Goal: Information Seeking & Learning: Learn about a topic

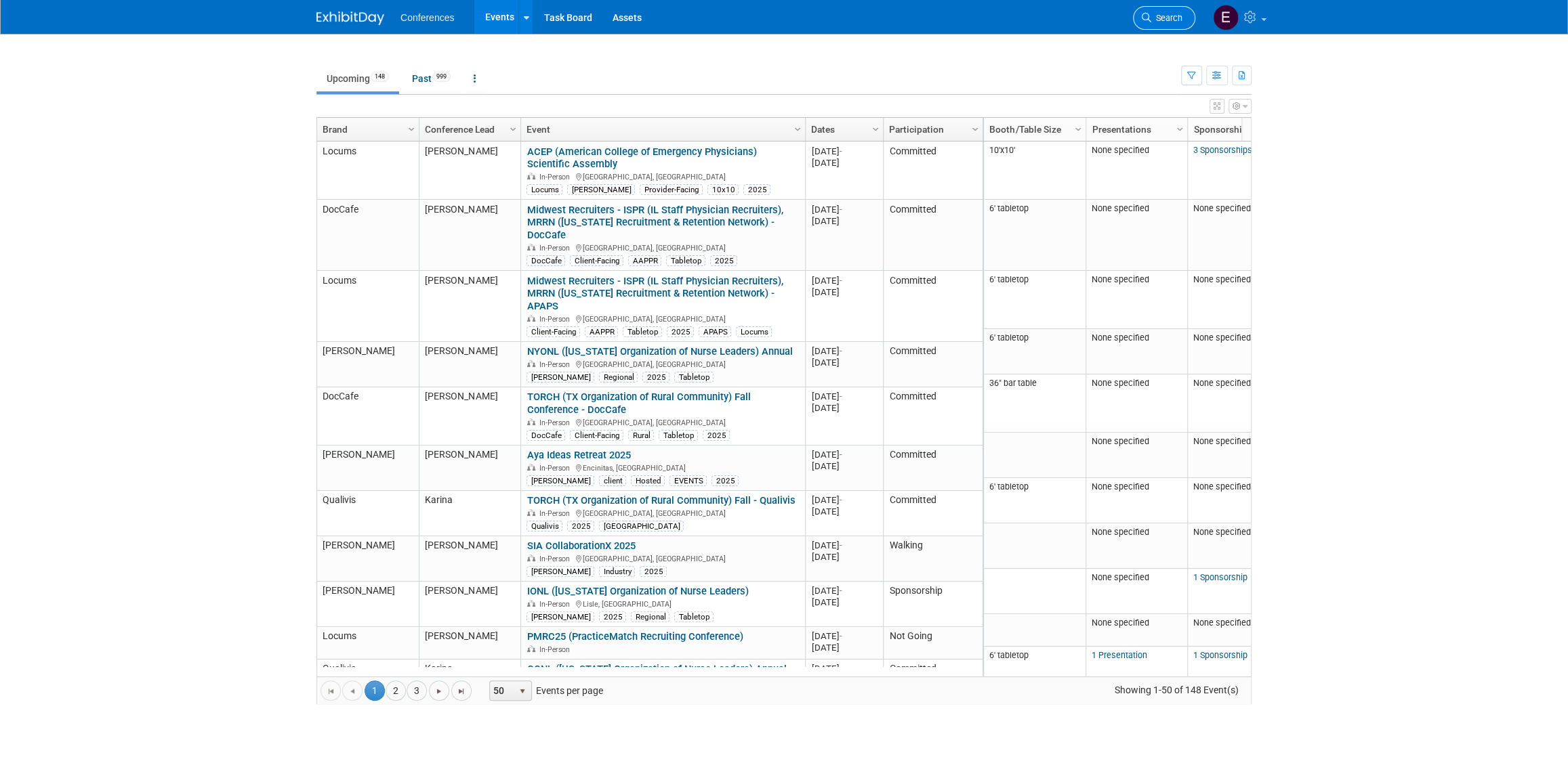
click at [1164, 21] on span "Search" at bounding box center [1166, 18] width 31 height 10
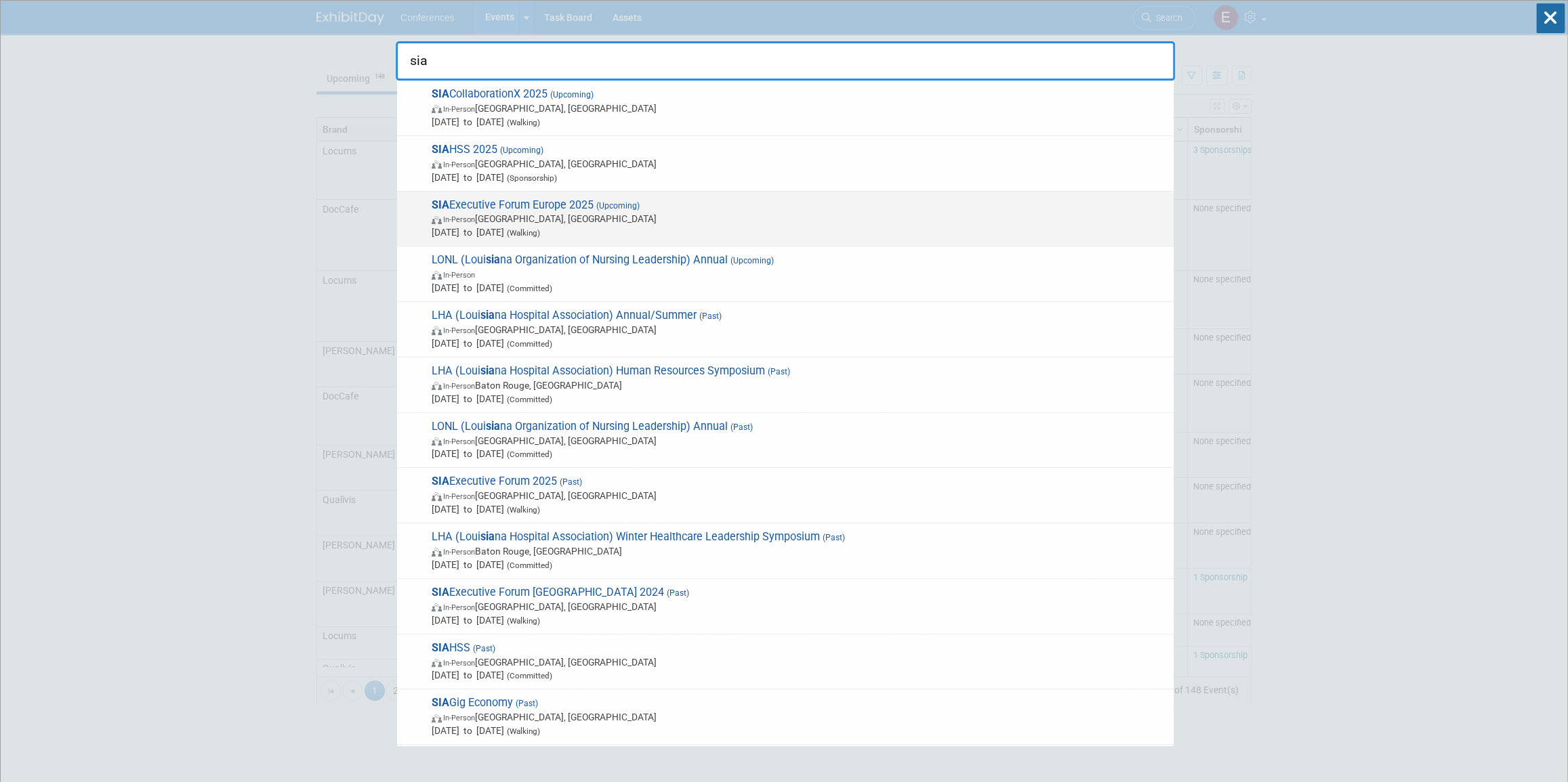
type input "sia"
click at [685, 213] on span "In-Person England, United Kingdom" at bounding box center [799, 219] width 735 height 13
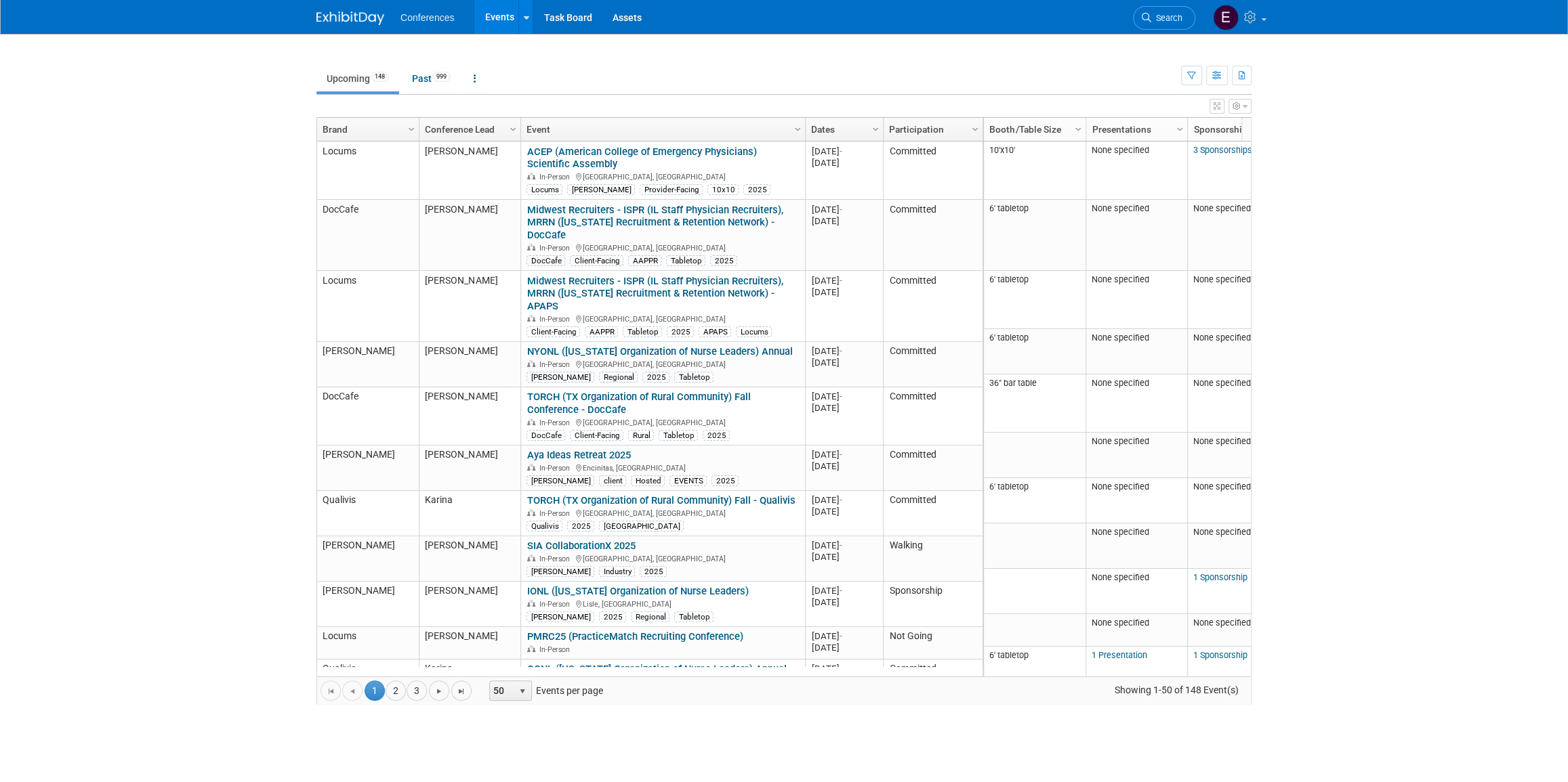
click at [1164, 15] on span "Search" at bounding box center [1166, 18] width 31 height 10
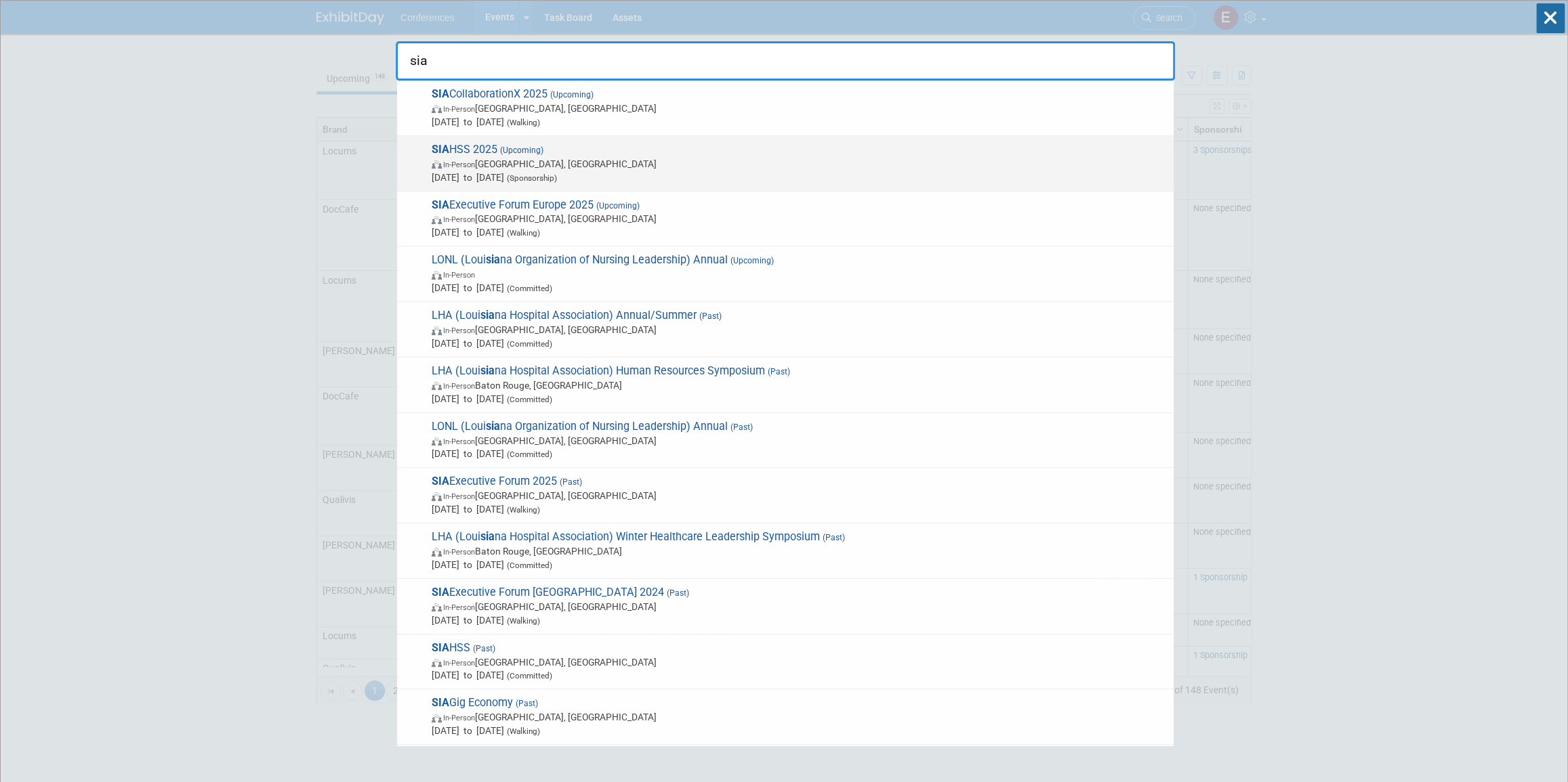
type input "sia"
click at [649, 164] on span "In-Person Las Vegas, NV" at bounding box center [799, 164] width 735 height 13
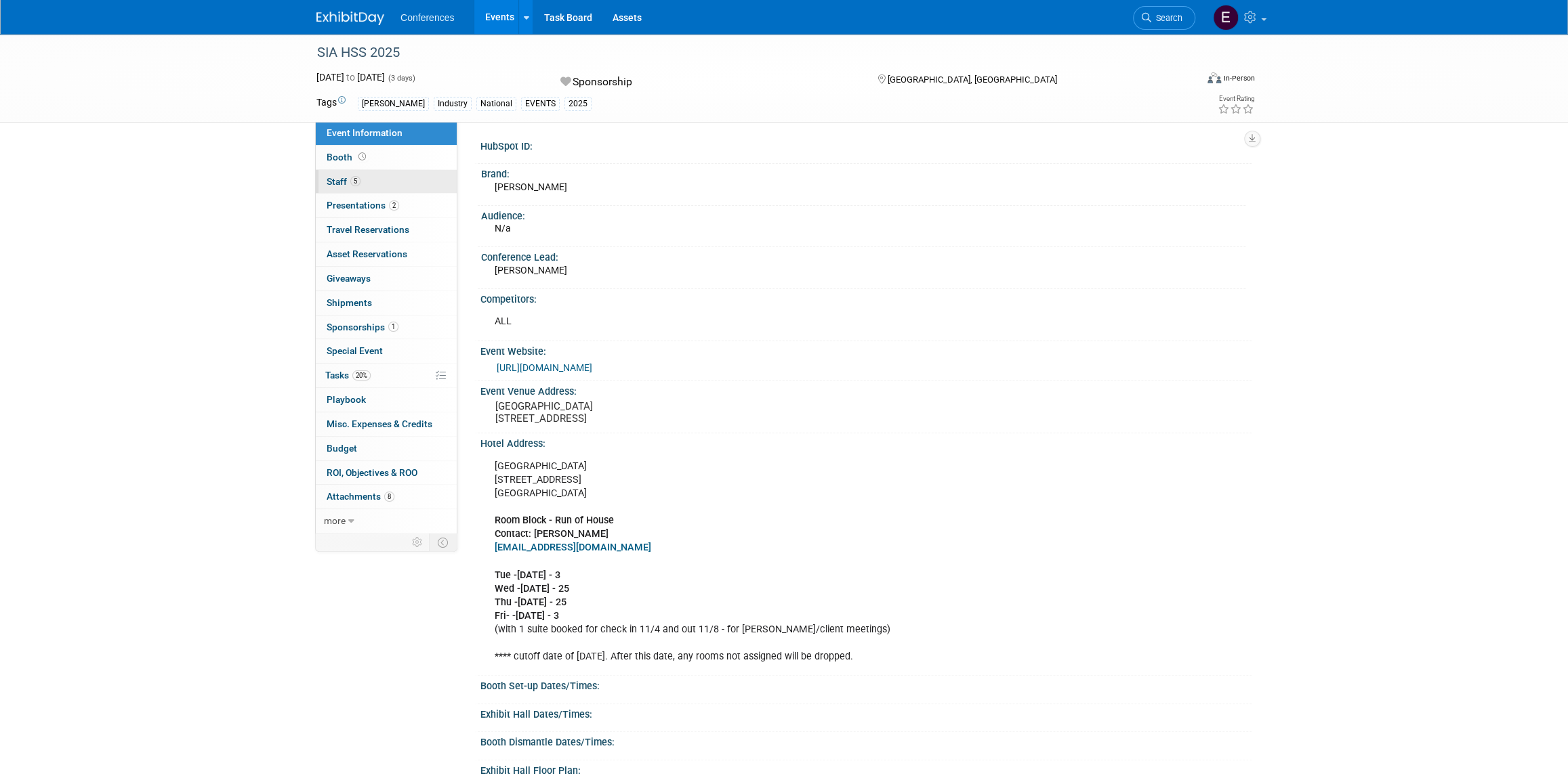
click at [331, 179] on span "Staff 5" at bounding box center [343, 181] width 34 height 11
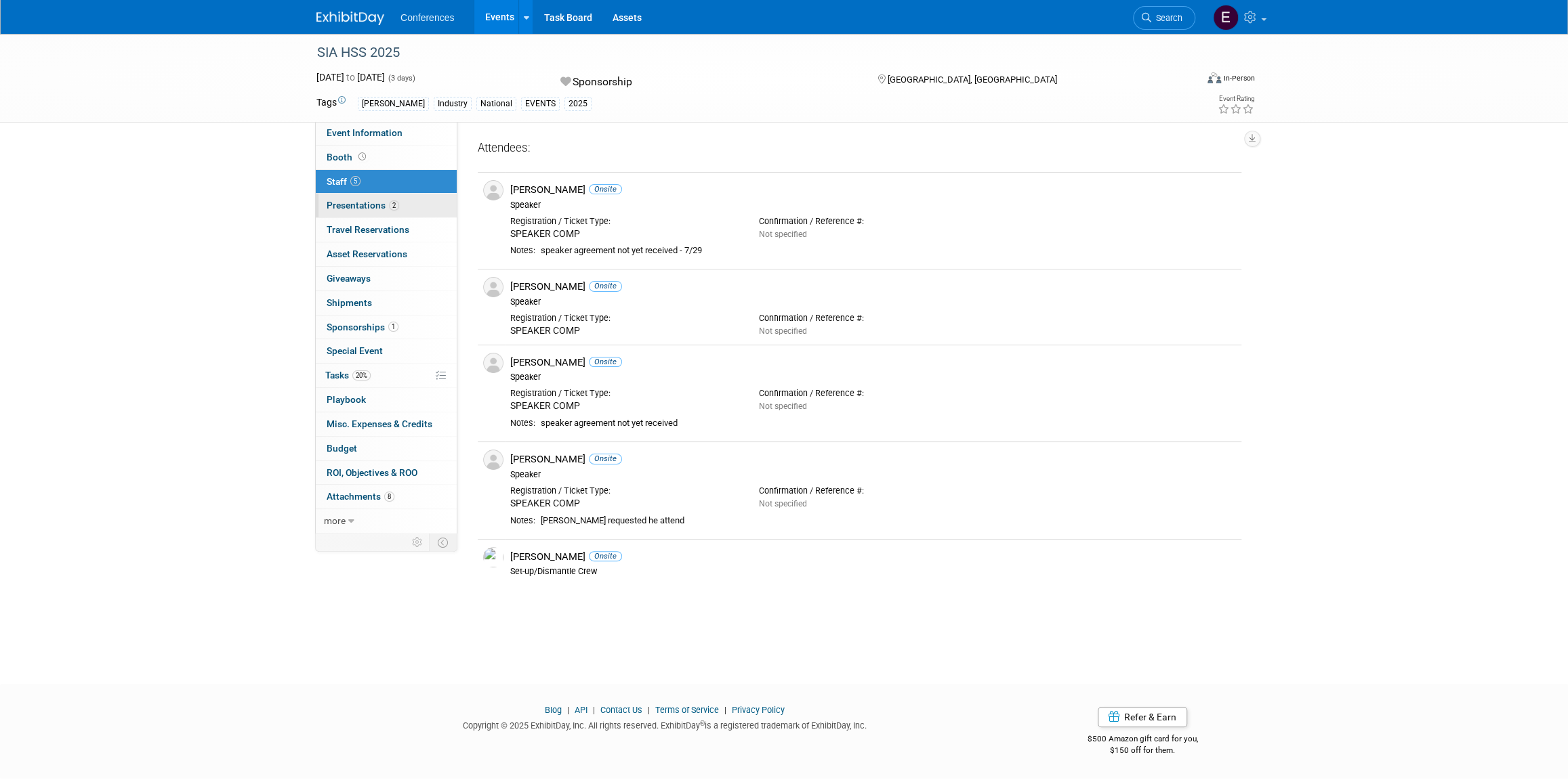
click at [344, 205] on span "Presentations 2" at bounding box center [363, 205] width 73 height 11
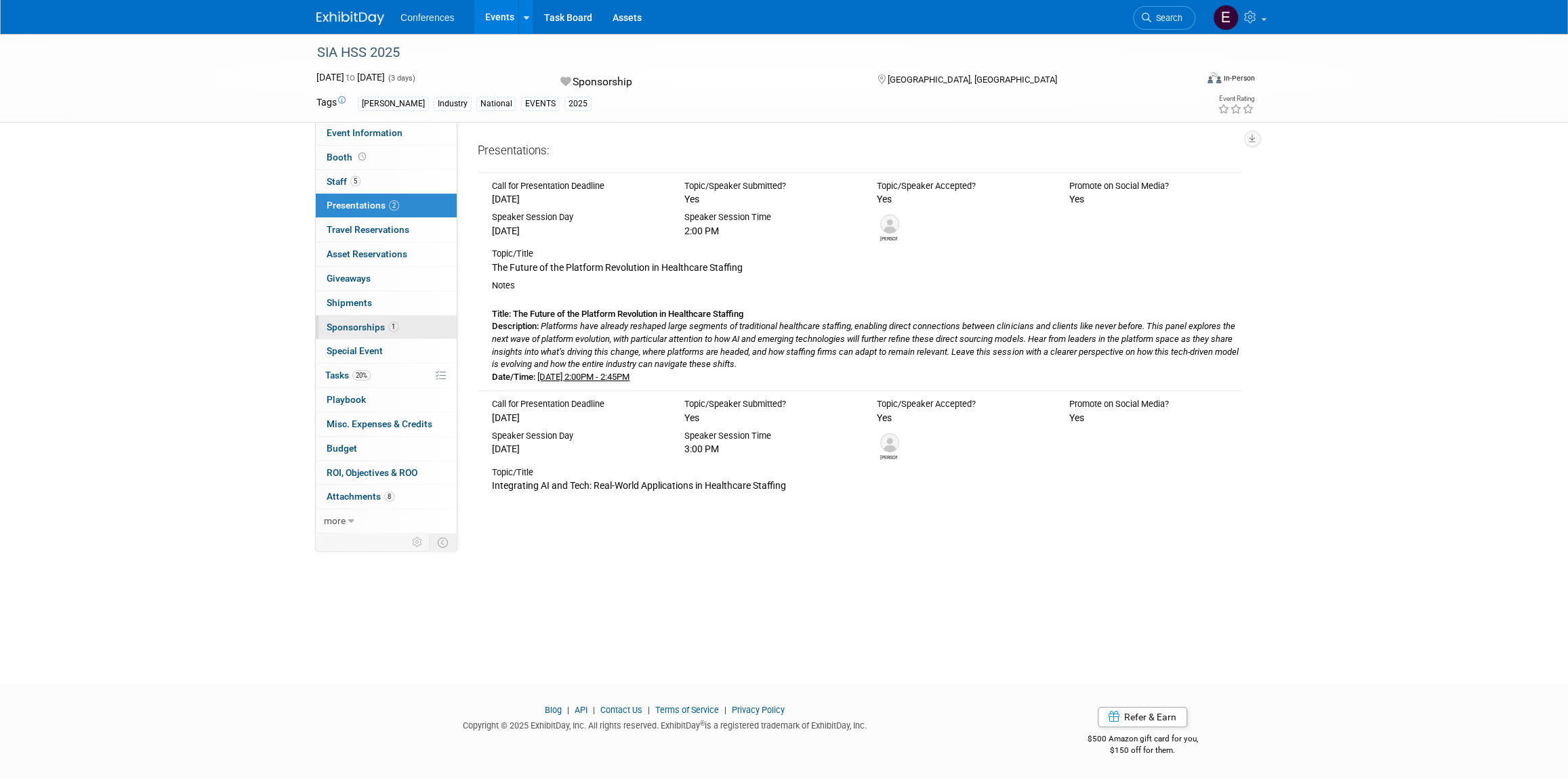
click at [359, 322] on span "Sponsorships 1" at bounding box center [362, 327] width 72 height 11
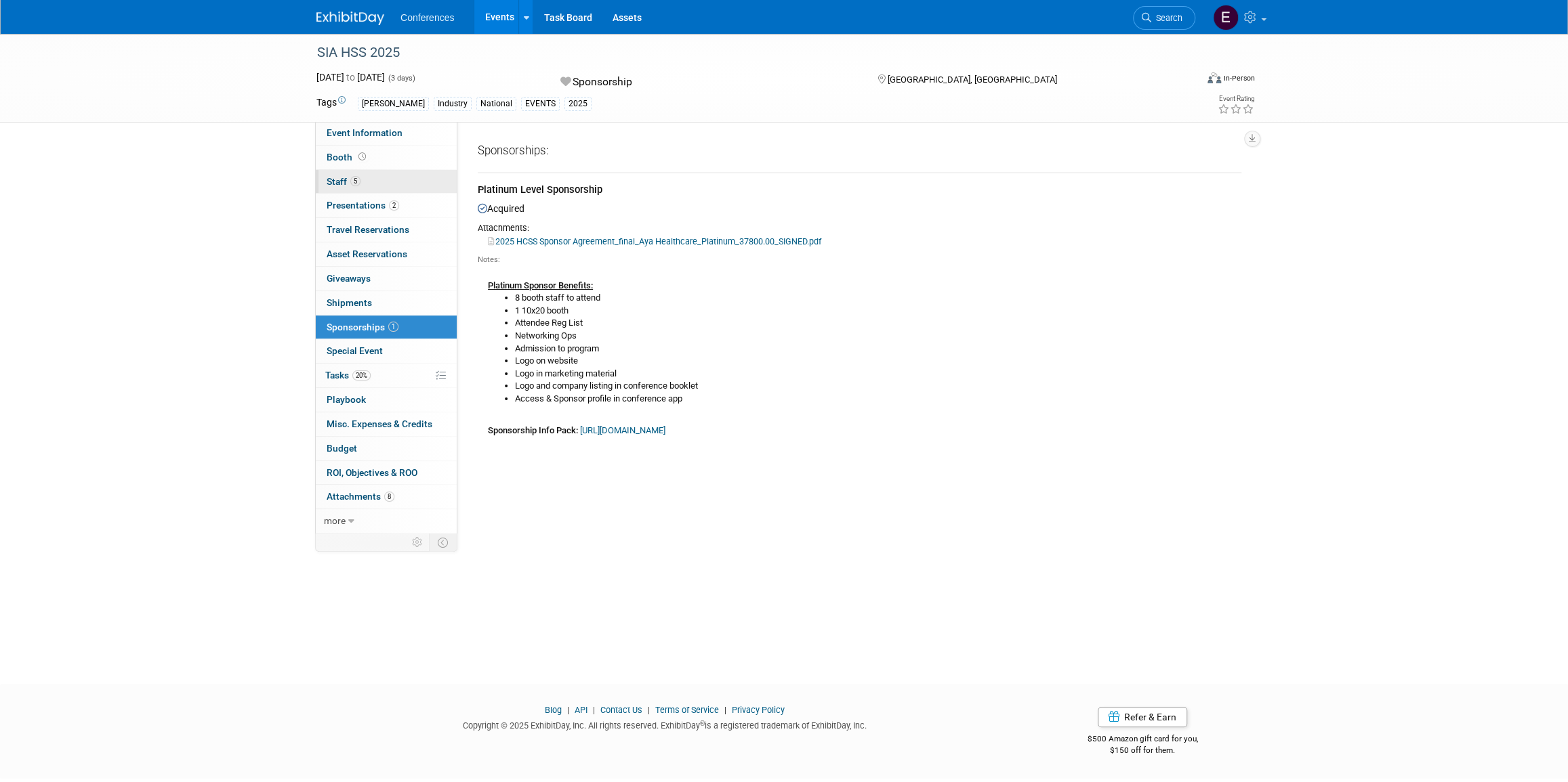
click at [337, 182] on span "Staff 5" at bounding box center [343, 181] width 34 height 11
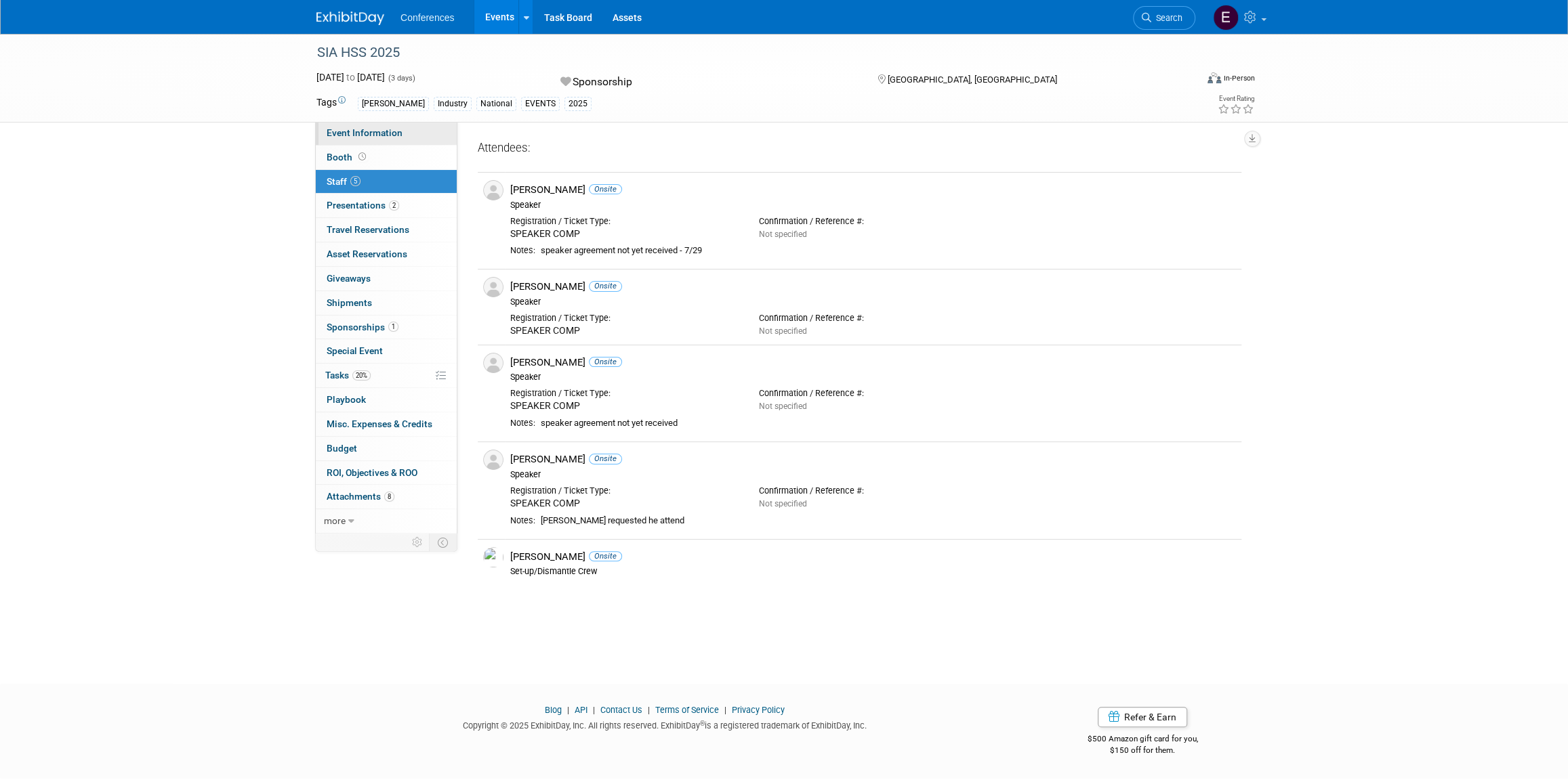
click at [359, 130] on span "Event Information" at bounding box center [364, 132] width 76 height 11
